Goal: Task Accomplishment & Management: Use online tool/utility

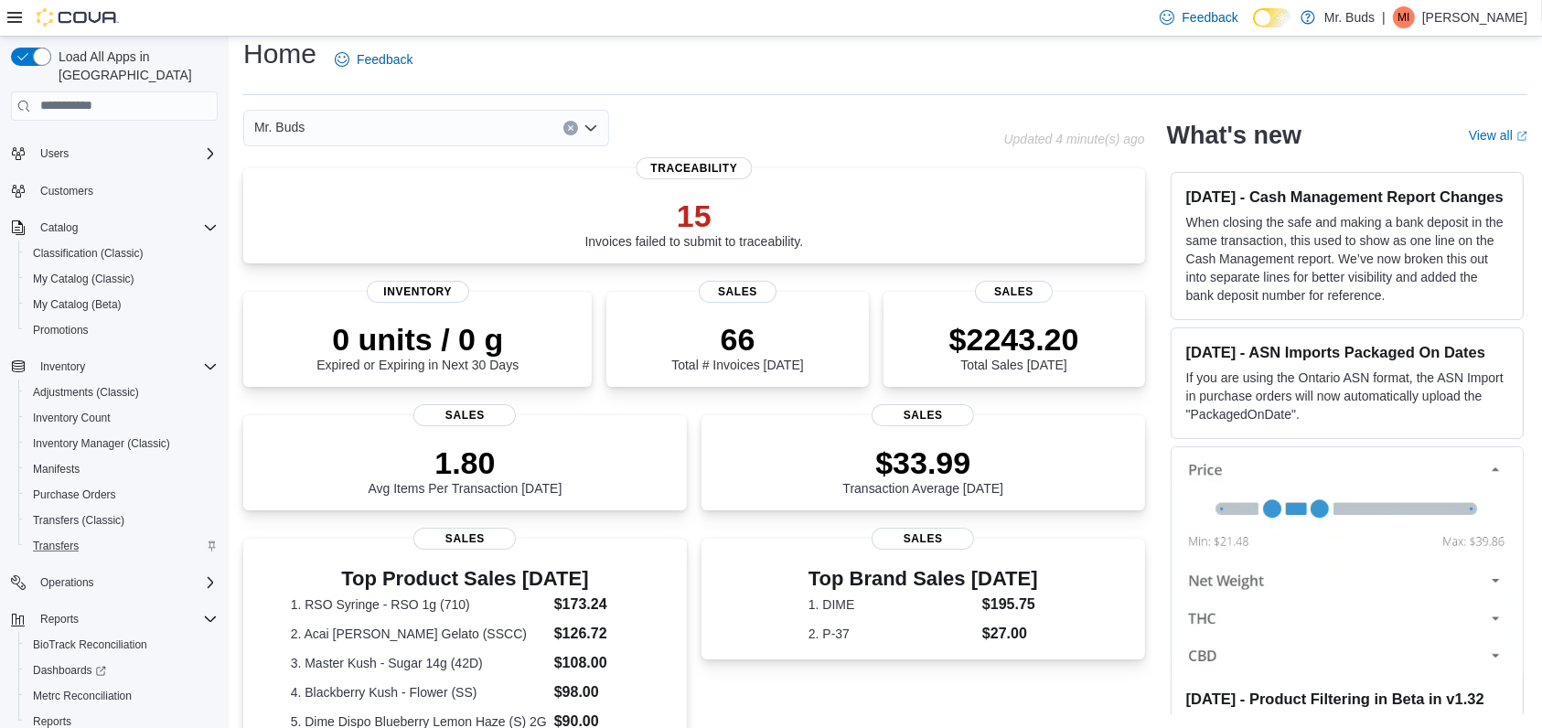
scroll to position [75, 0]
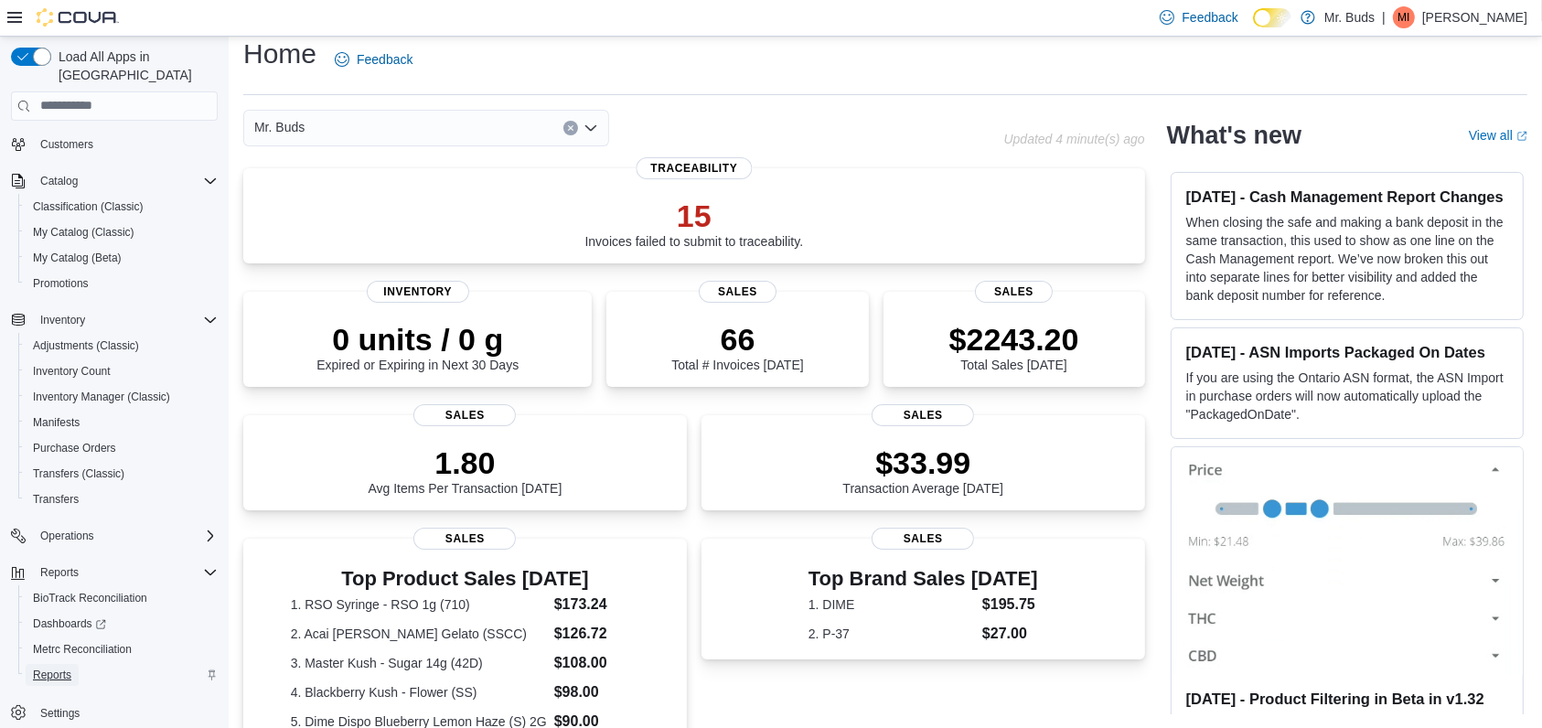
click at [70, 668] on span "Reports" at bounding box center [52, 675] width 38 height 15
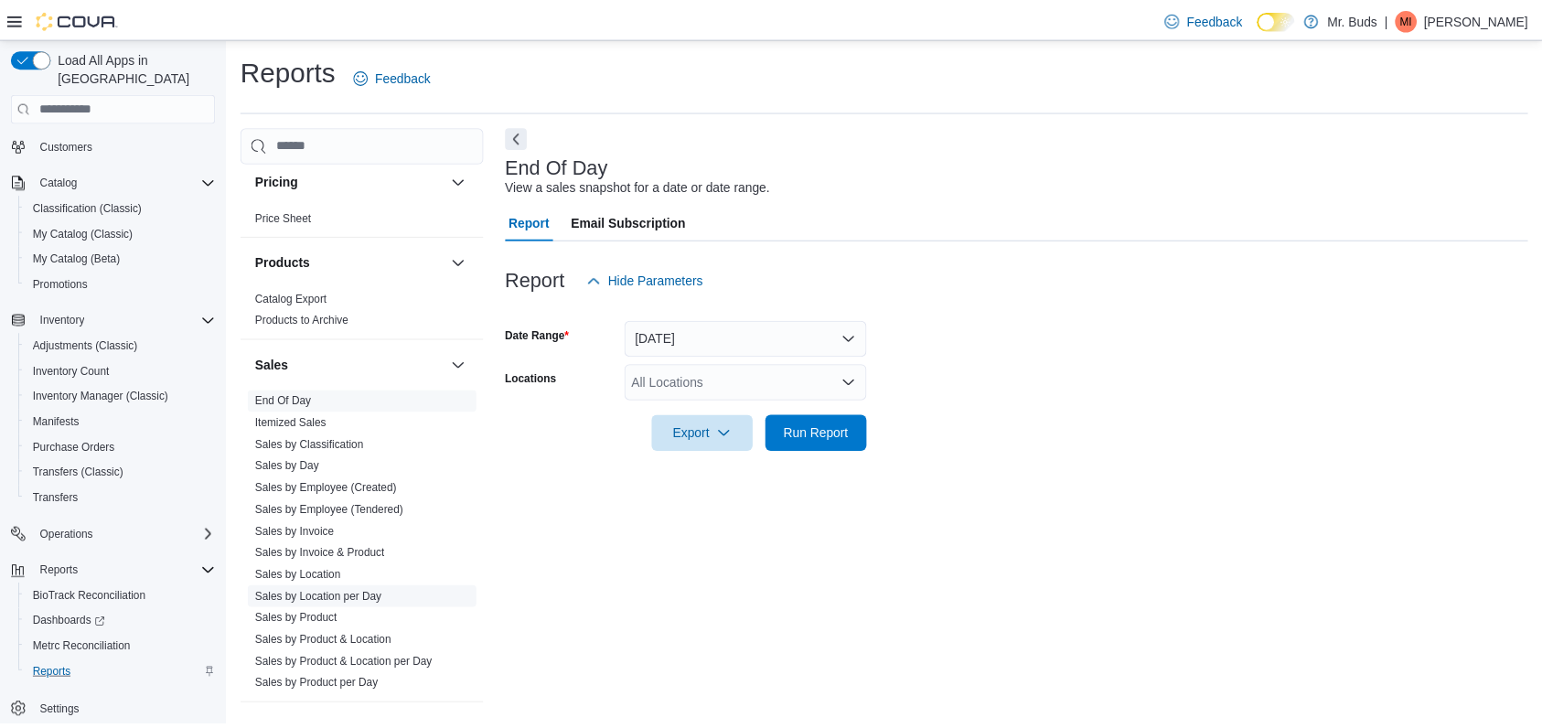
scroll to position [1220, 0]
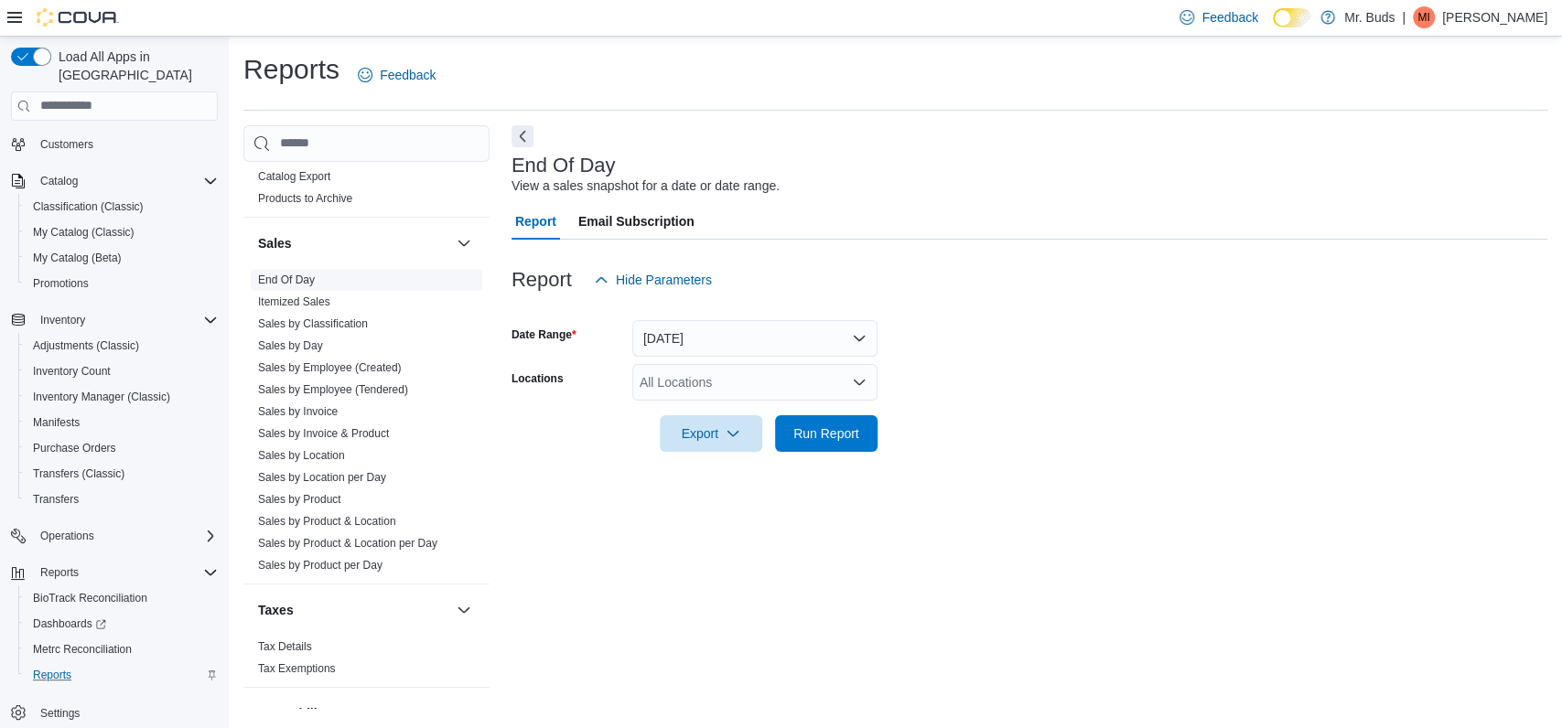
click at [325, 280] on span "End Of Day" at bounding box center [366, 280] width 231 height 22
click at [824, 435] on span "Run Report" at bounding box center [826, 433] width 66 height 18
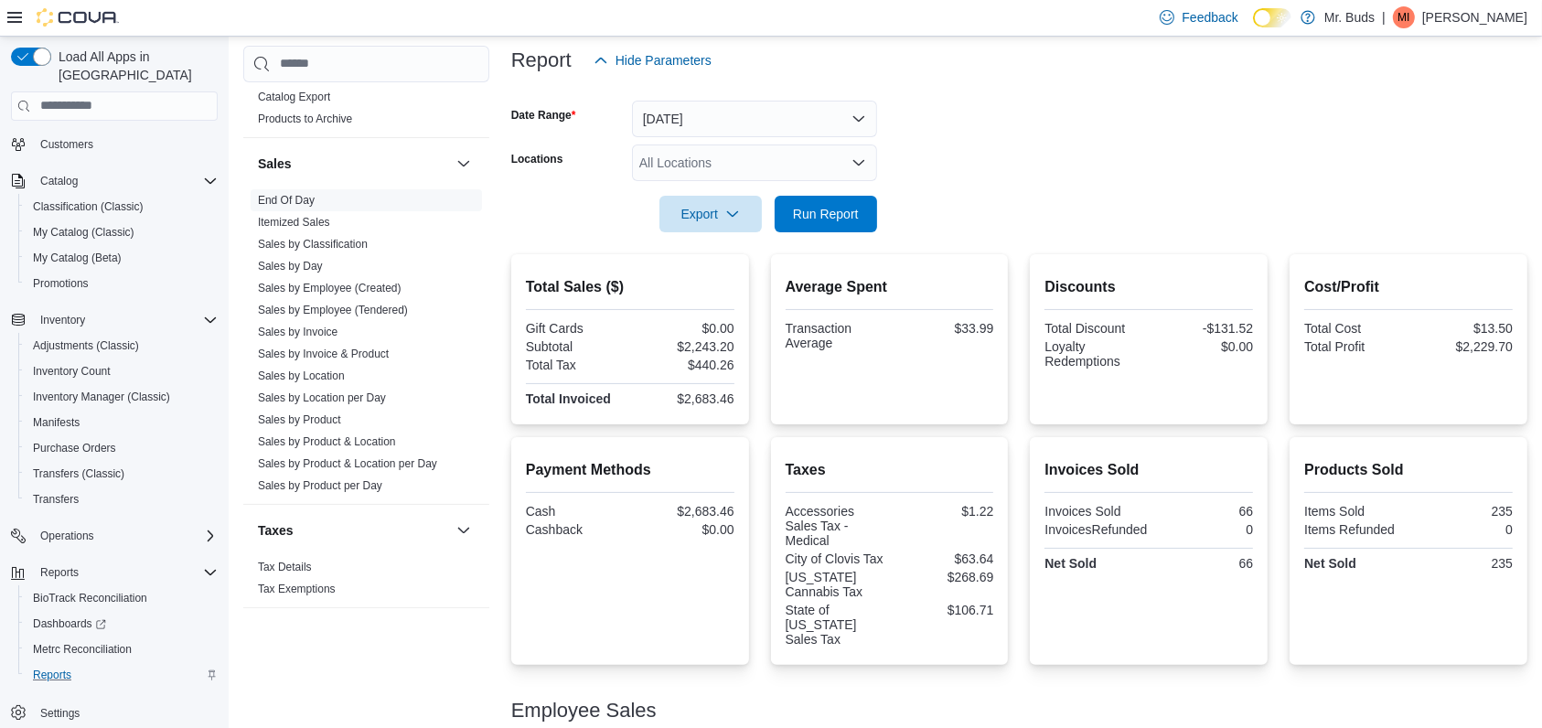
scroll to position [183, 0]
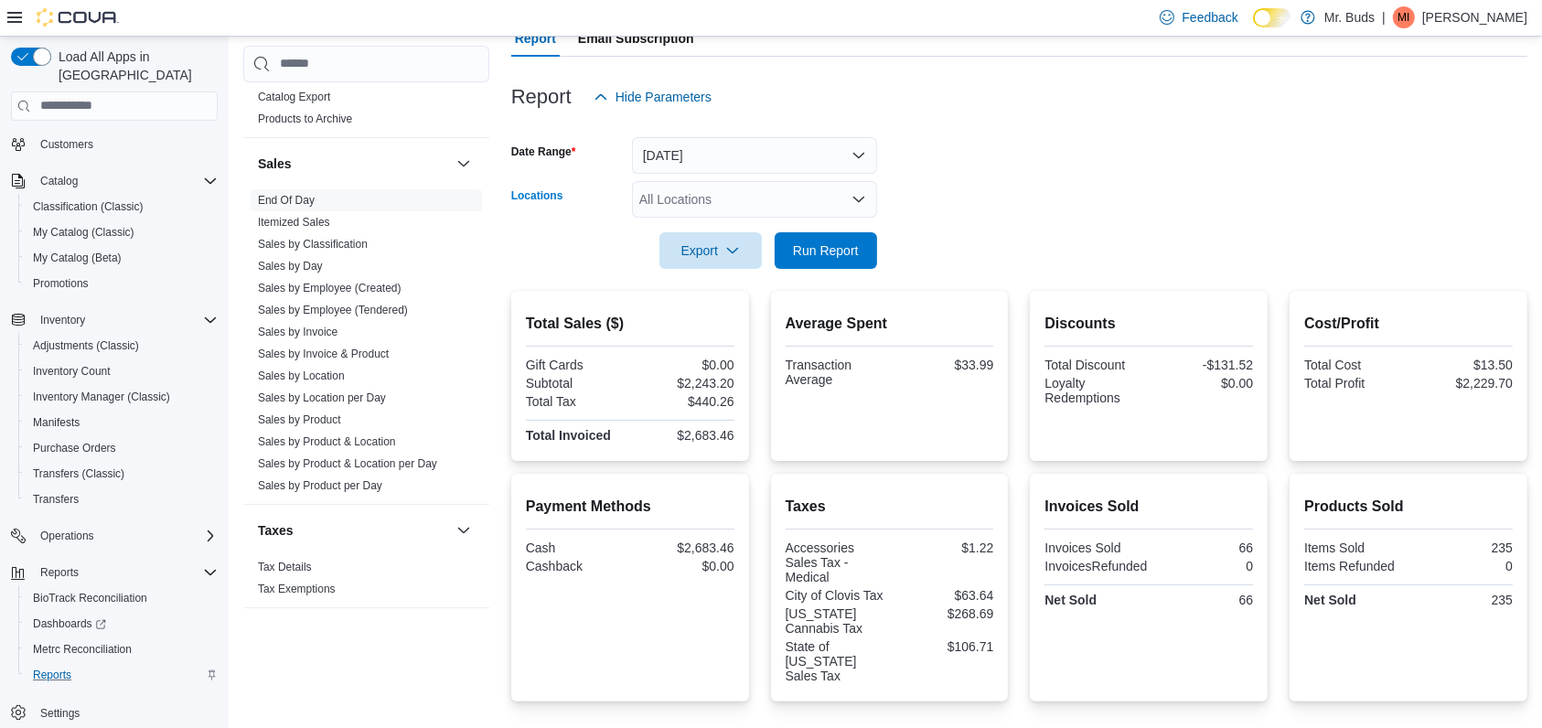
click at [733, 193] on div "All Locations" at bounding box center [754, 199] width 245 height 37
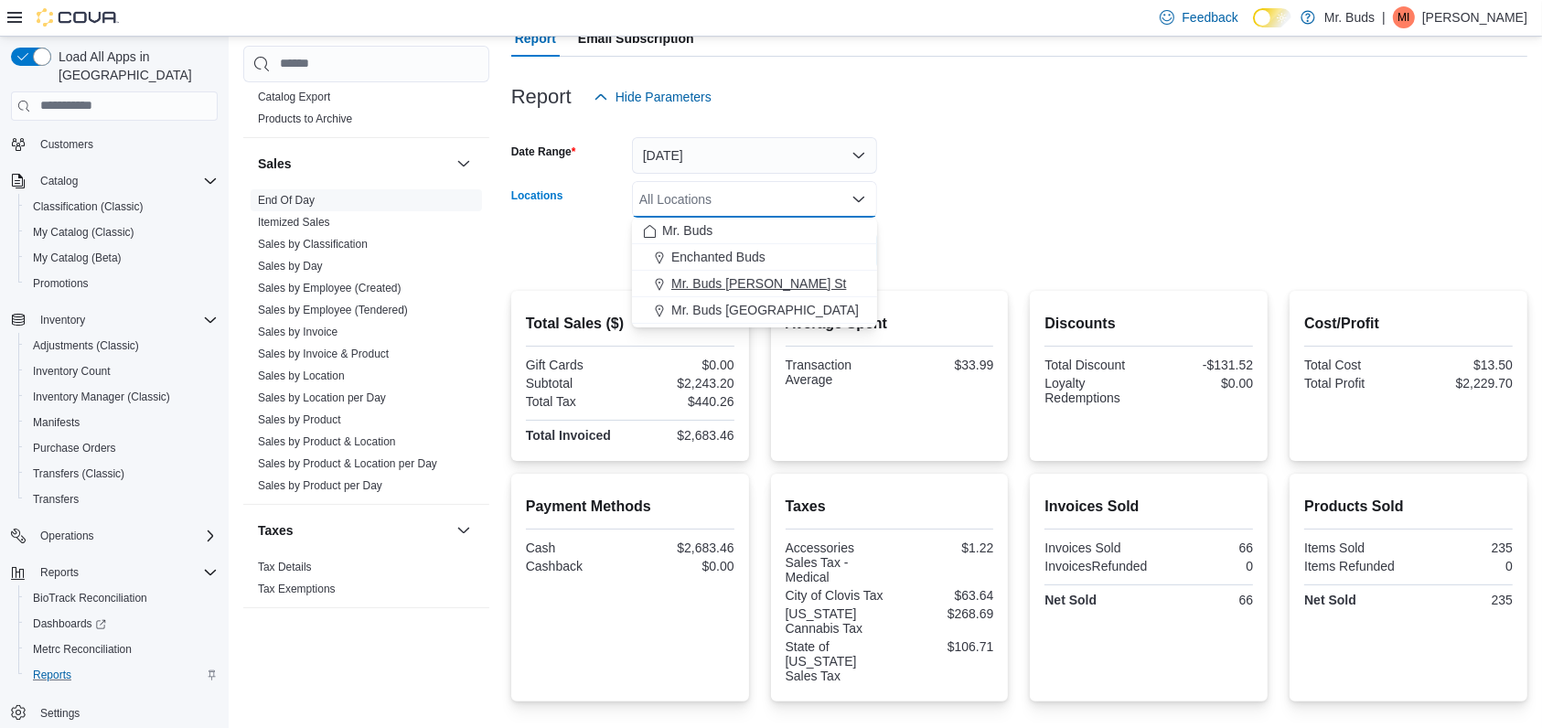
click at [720, 282] on span "Mr. Buds [PERSON_NAME] St" at bounding box center [759, 283] width 175 height 18
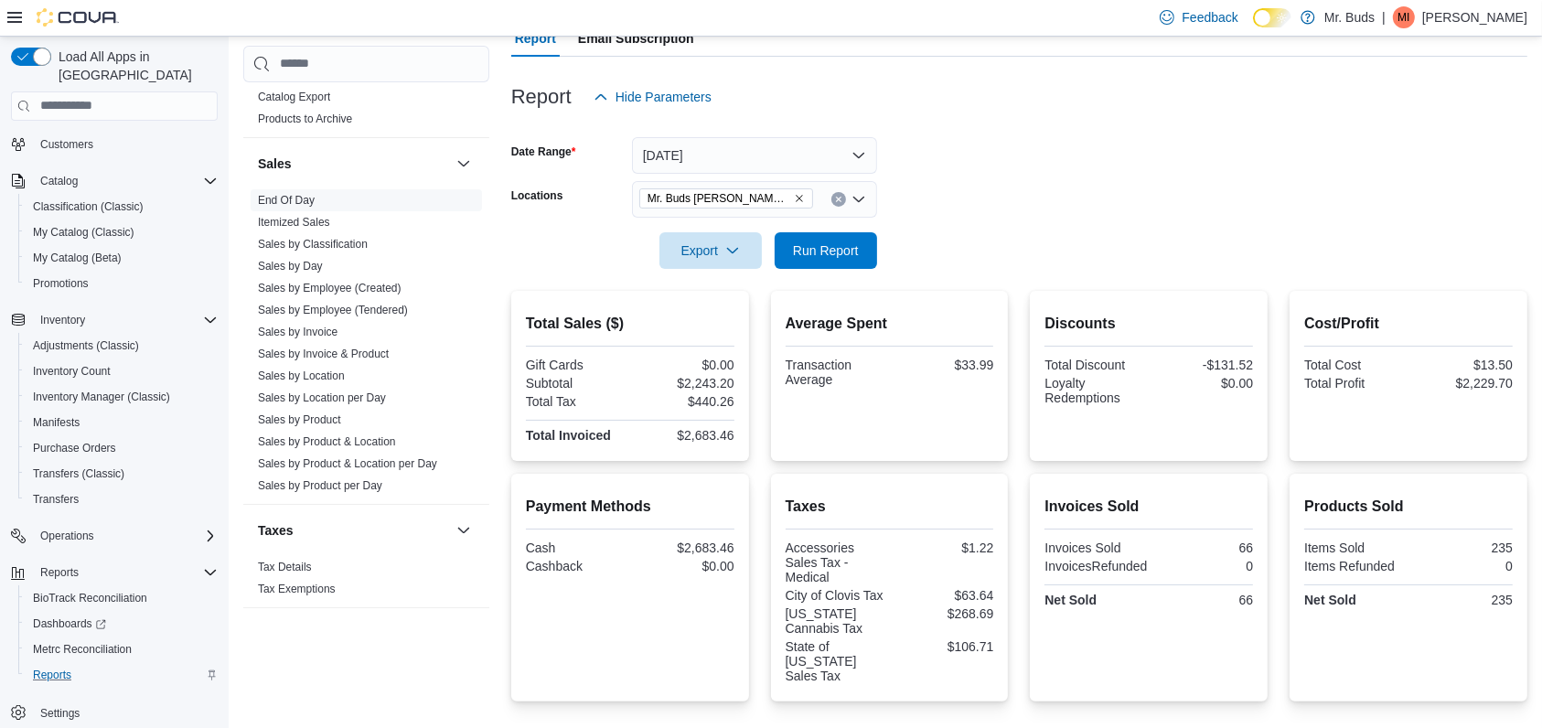
click at [959, 227] on div at bounding box center [1019, 225] width 1016 height 15
click at [822, 238] on span "Run Report" at bounding box center [826, 249] width 81 height 37
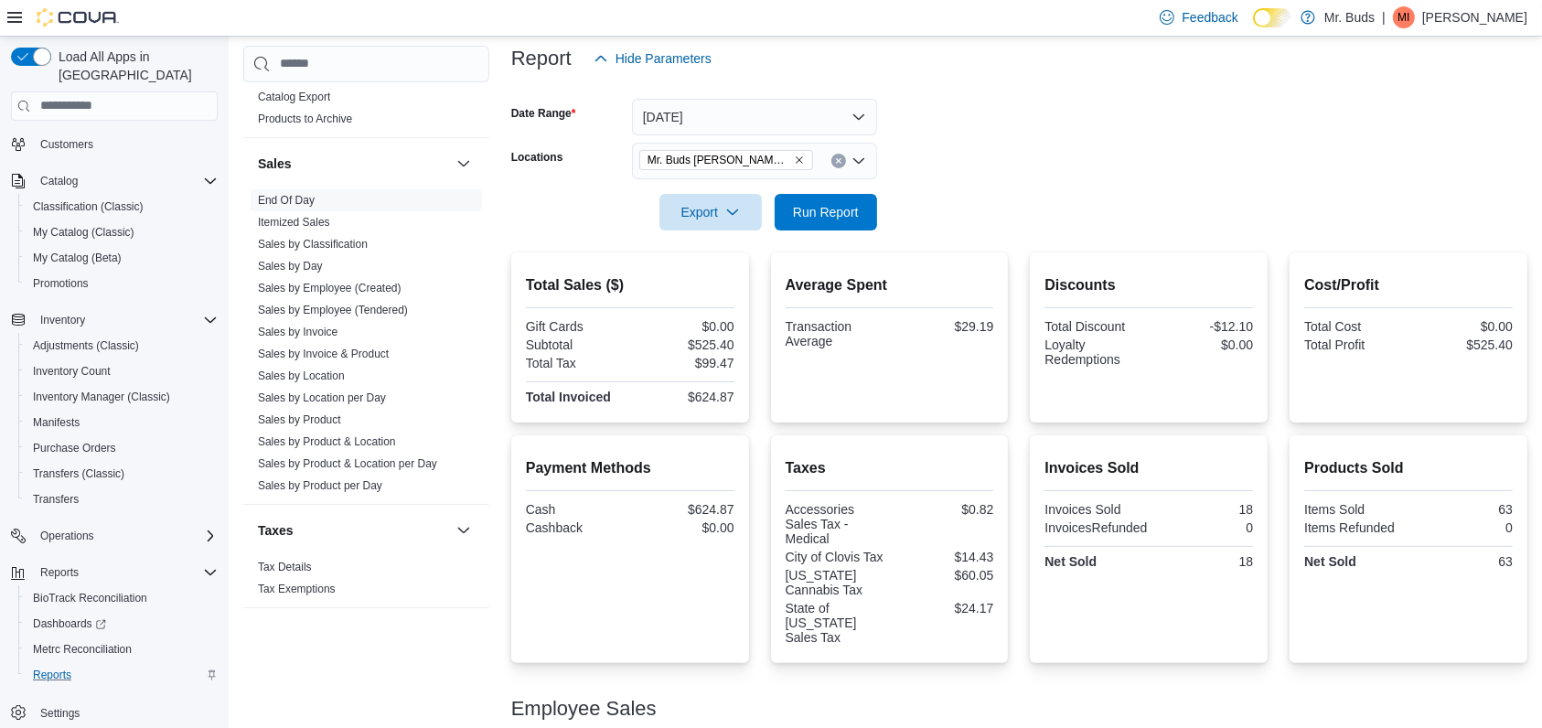
scroll to position [171, 0]
